Goal: Task Accomplishment & Management: Use online tool/utility

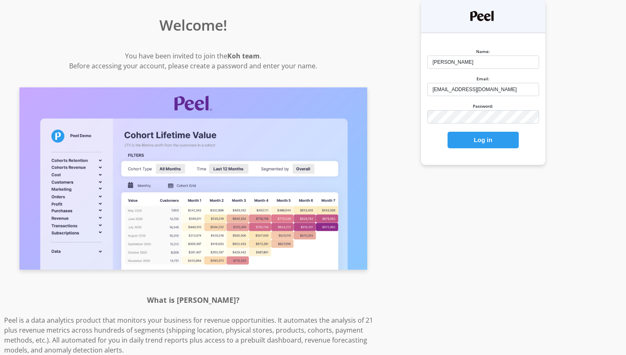
click at [475, 133] on button "Log in" at bounding box center [483, 140] width 71 height 17
click at [475, 145] on button "Log in" at bounding box center [483, 140] width 71 height 17
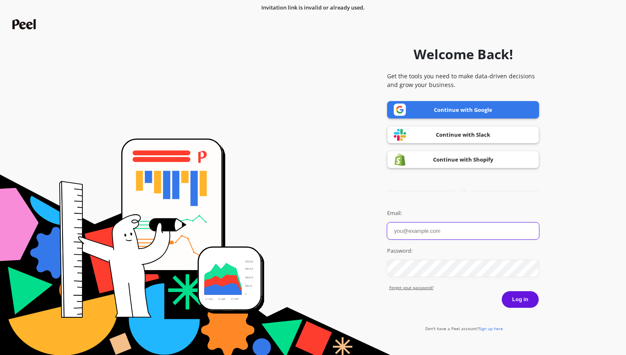
type input "[EMAIL_ADDRESS][DOMAIN_NAME]"
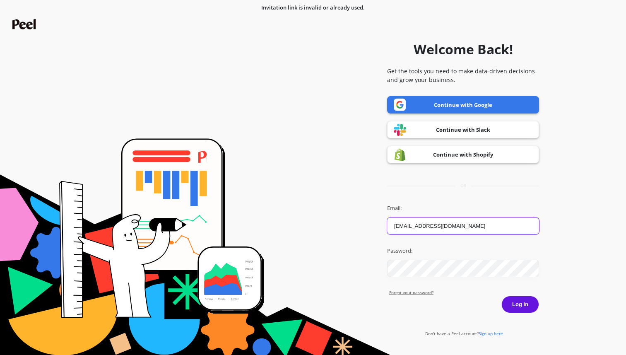
scroll to position [7, 0]
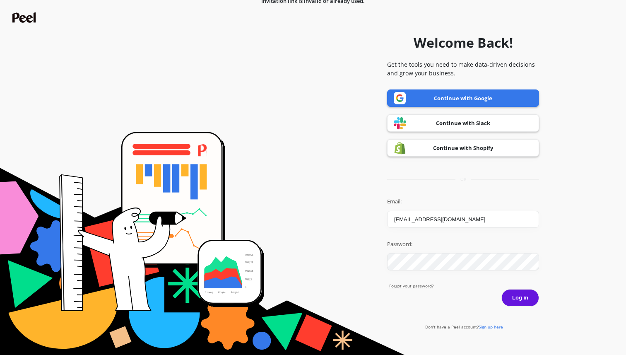
click at [511, 294] on button "Log in" at bounding box center [520, 297] width 38 height 17
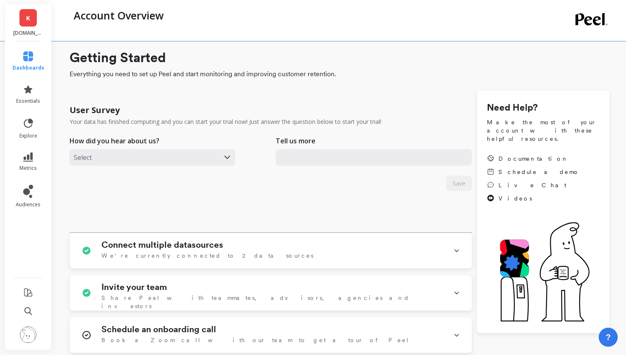
type input "[EMAIL_ADDRESS][DOMAIN_NAME]"
click at [27, 91] on icon at bounding box center [28, 89] width 8 height 8
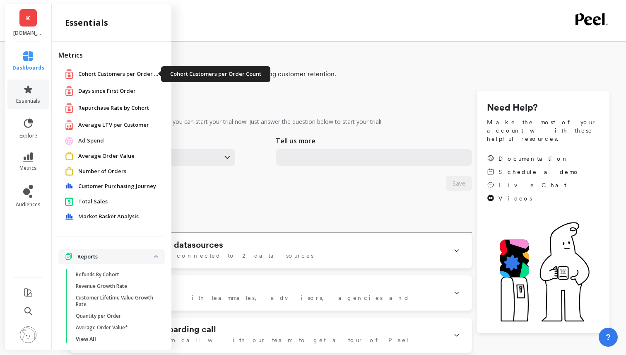
click at [118, 77] on span "Cohort Customers per Order Count" at bounding box center [119, 74] width 83 height 8
